Goal: Transaction & Acquisition: Book appointment/travel/reservation

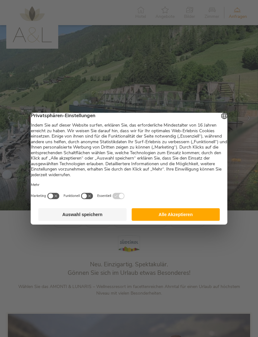
click at [185, 216] on button "Alle Akzeptieren" at bounding box center [175, 215] width 88 height 13
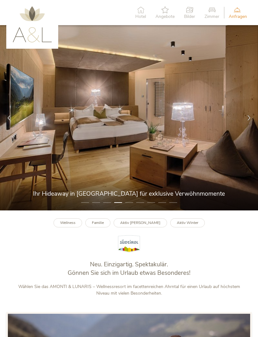
click at [249, 121] on icon at bounding box center [248, 117] width 5 height 5
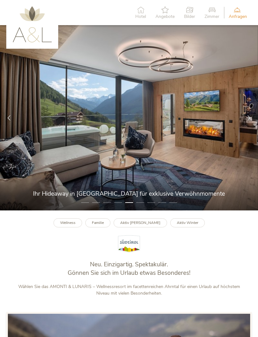
click at [254, 125] on div at bounding box center [249, 118] width 18 height 18
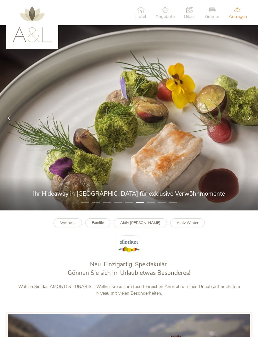
click at [254, 124] on div at bounding box center [249, 118] width 18 height 18
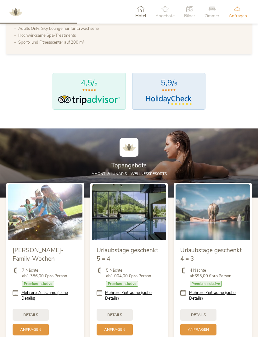
scroll to position [471, 0]
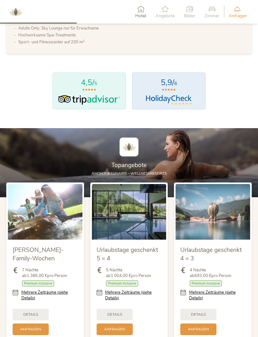
click at [100, 337] on div "Urlaubstage geschenkt 5 = 4 5 Nächte ab 1.004,00 € pro Person Zimmer mit Frühst…" at bounding box center [129, 264] width 84 height 169
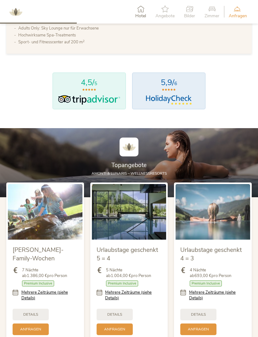
click at [101, 337] on div "Urlaubstage geschenkt 5 = 4 5 Nächte ab 1.004,00 € pro Person Zimmer mit Frühst…" at bounding box center [129, 264] width 84 height 169
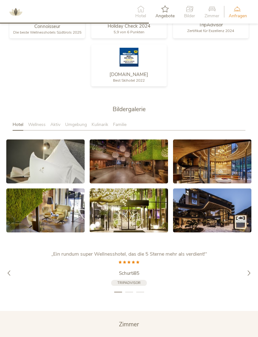
scroll to position [913, 0]
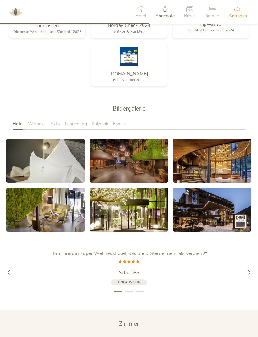
click at [42, 165] on icon at bounding box center [46, 161] width 8 height 8
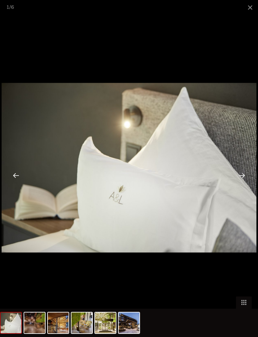
click at [251, 176] on div at bounding box center [242, 176] width 20 height 20
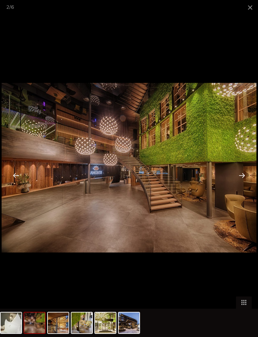
click at [249, 181] on div at bounding box center [242, 176] width 20 height 20
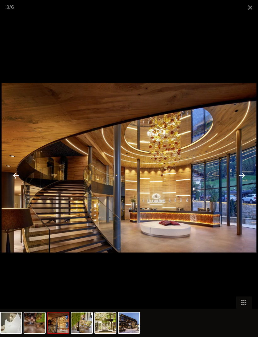
click at [249, 182] on div at bounding box center [242, 176] width 20 height 20
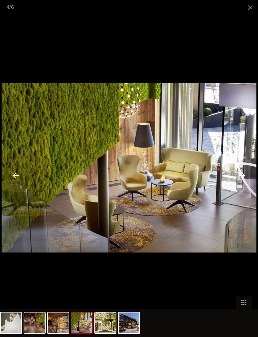
click at [251, 181] on div at bounding box center [242, 176] width 20 height 20
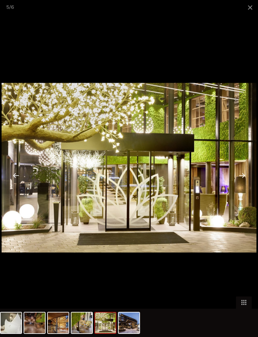
click at [244, 184] on div at bounding box center [242, 176] width 20 height 20
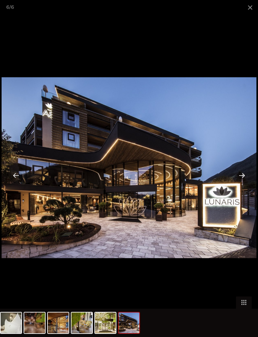
scroll to position [839, 0]
click at [244, 172] on div at bounding box center [242, 176] width 20 height 20
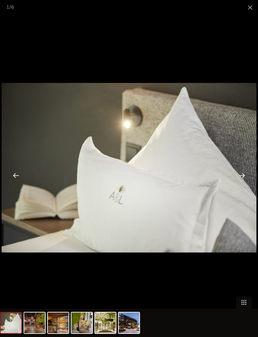
click at [242, 175] on div at bounding box center [242, 176] width 20 height 20
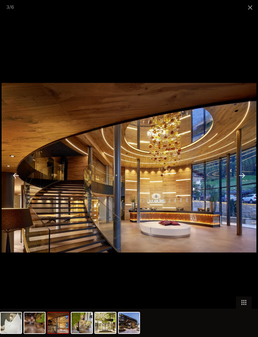
scroll to position [666, 0]
click at [249, 10] on span at bounding box center [250, 7] width 16 height 15
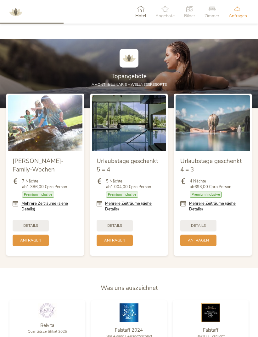
scroll to position [0, 0]
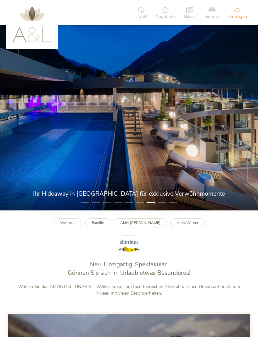
click at [166, 13] on icon at bounding box center [164, 9] width 19 height 7
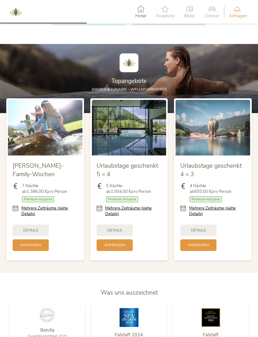
scroll to position [577, 0]
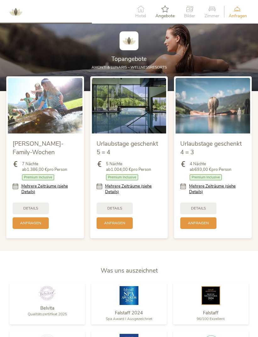
click at [207, 215] on div "Details" at bounding box center [198, 209] width 36 height 12
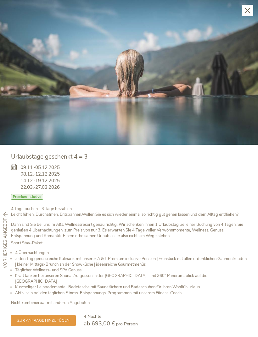
click at [247, 14] on div "Schließen" at bounding box center [248, 11] width 12 height 12
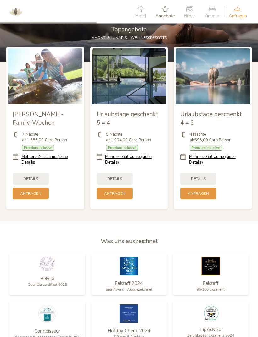
scroll to position [607, 0]
click at [120, 182] on span "Details" at bounding box center [114, 178] width 15 height 5
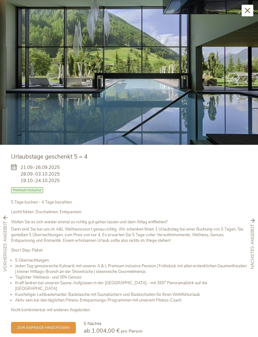
click at [245, 11] on icon at bounding box center [247, 10] width 5 height 5
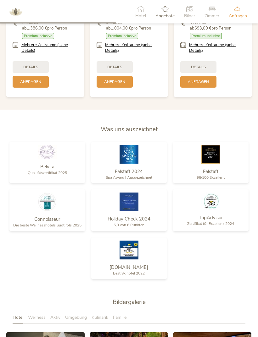
scroll to position [719, 0]
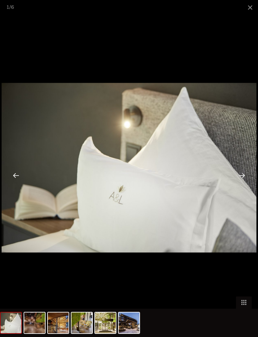
click at [8, 334] on img at bounding box center [11, 323] width 21 height 21
click at [250, 5] on span at bounding box center [250, 7] width 16 height 15
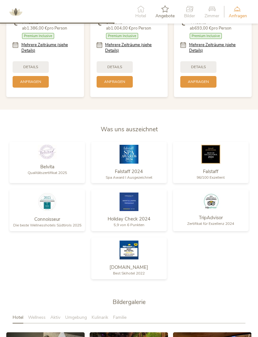
click at [10, 330] on div "Bildergalerie Hotel Wellness Aktiv Umgebung Kulinarik Familie" at bounding box center [129, 314] width 258 height 32
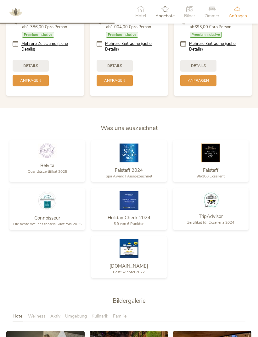
scroll to position [722, 0]
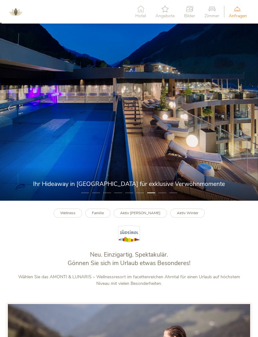
scroll to position [8, 0]
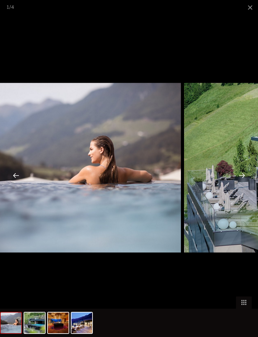
scroll to position [28, 0]
click at [94, 12] on div "1 / 4" at bounding box center [129, 7] width 258 height 15
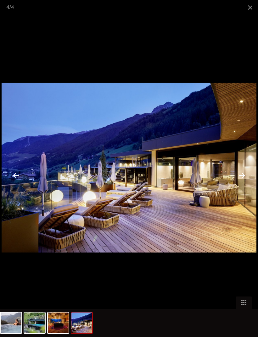
click at [223, 320] on div at bounding box center [129, 323] width 258 height 28
click at [215, 314] on div at bounding box center [129, 323] width 258 height 28
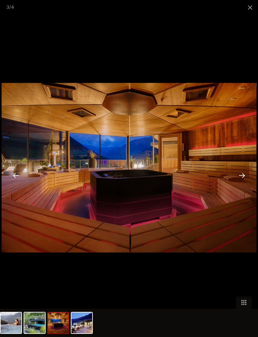
click at [251, 3] on span at bounding box center [250, 7] width 16 height 15
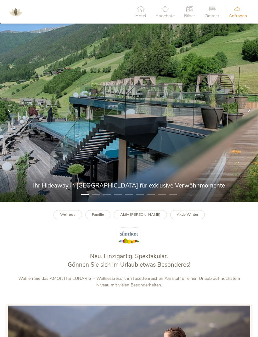
click at [250, 1] on div "Hotel Angebote Bilder Zimmer Anfragen Jetzt unverbindlich anfragen" at bounding box center [129, 12] width 258 height 24
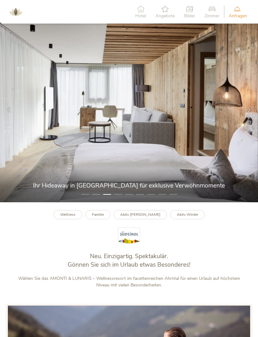
click at [159, 276] on div "Neu. Einzigartig. Spektakulär. Gönnen Sie sich im Urlaub etwas Besonderes!" at bounding box center [129, 264] width 233 height 23
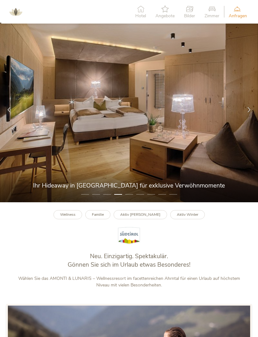
scroll to position [8, 0]
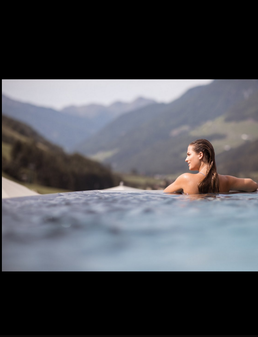
scroll to position [7, 0]
